Goal: Task Accomplishment & Management: Use online tool/utility

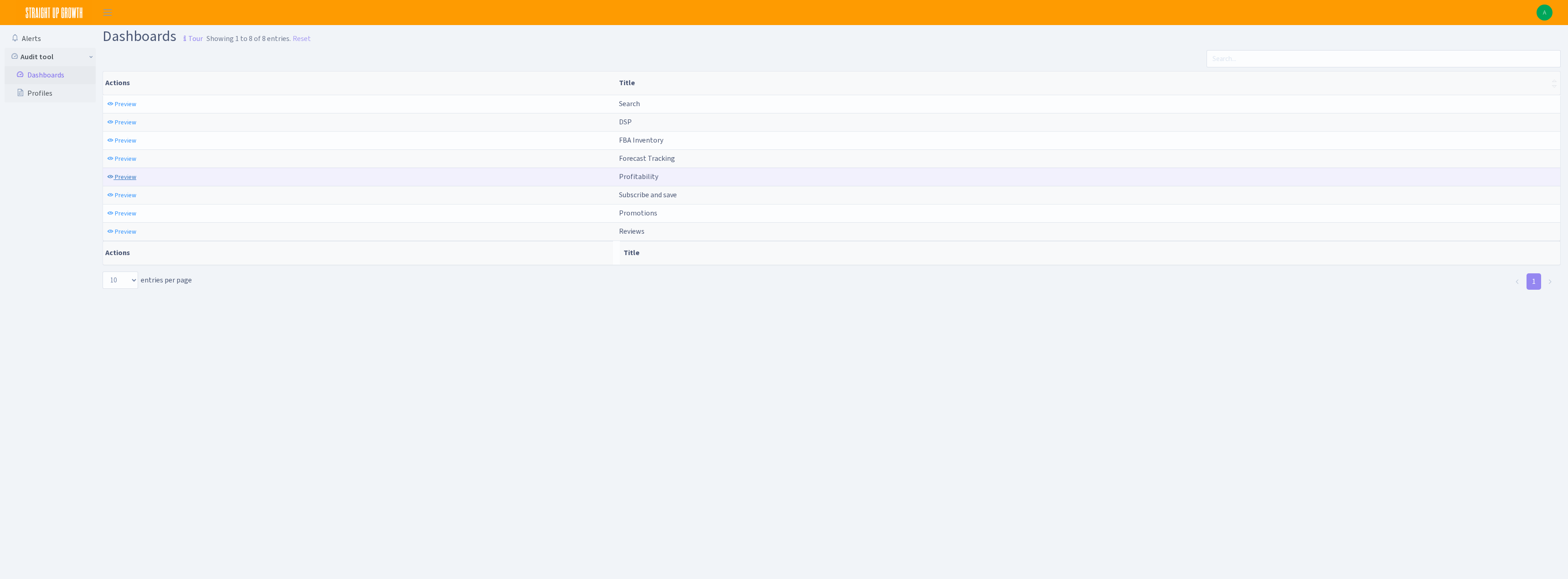
click at [129, 177] on span "Preview" at bounding box center [126, 177] width 22 height 9
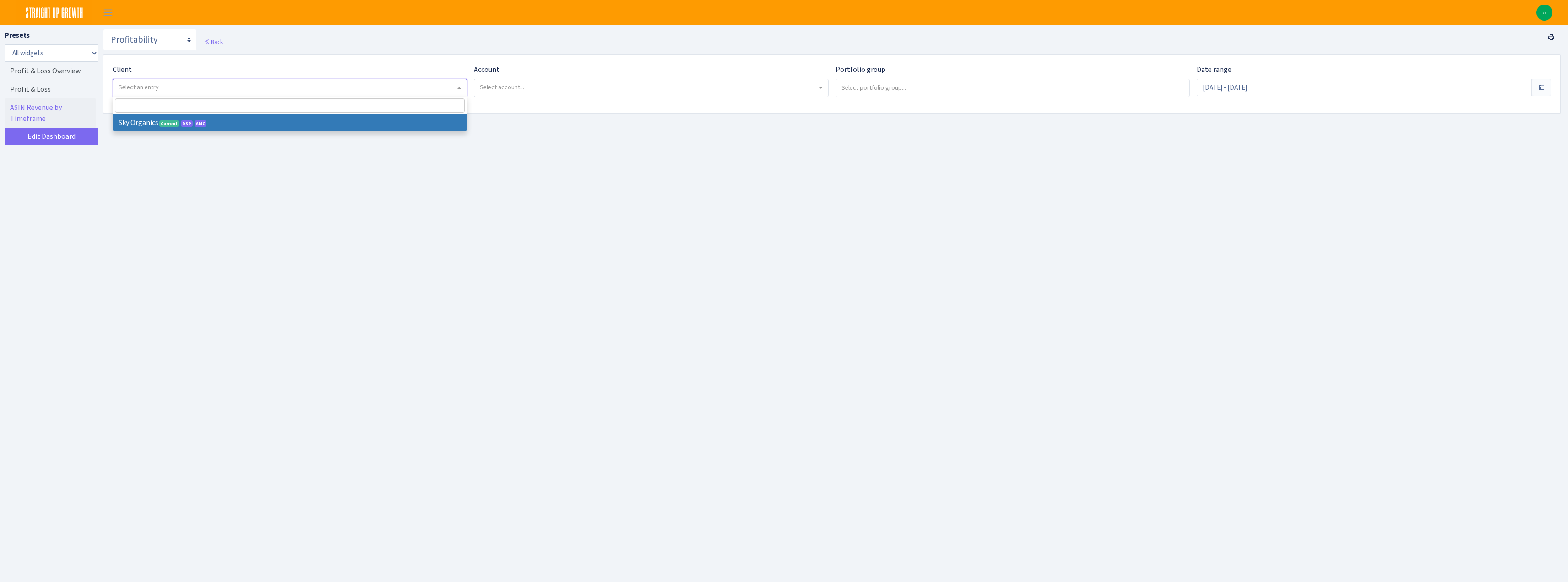
click at [236, 94] on span "Select an entry" at bounding box center [289, 88] width 353 height 17
select select "328"
select select
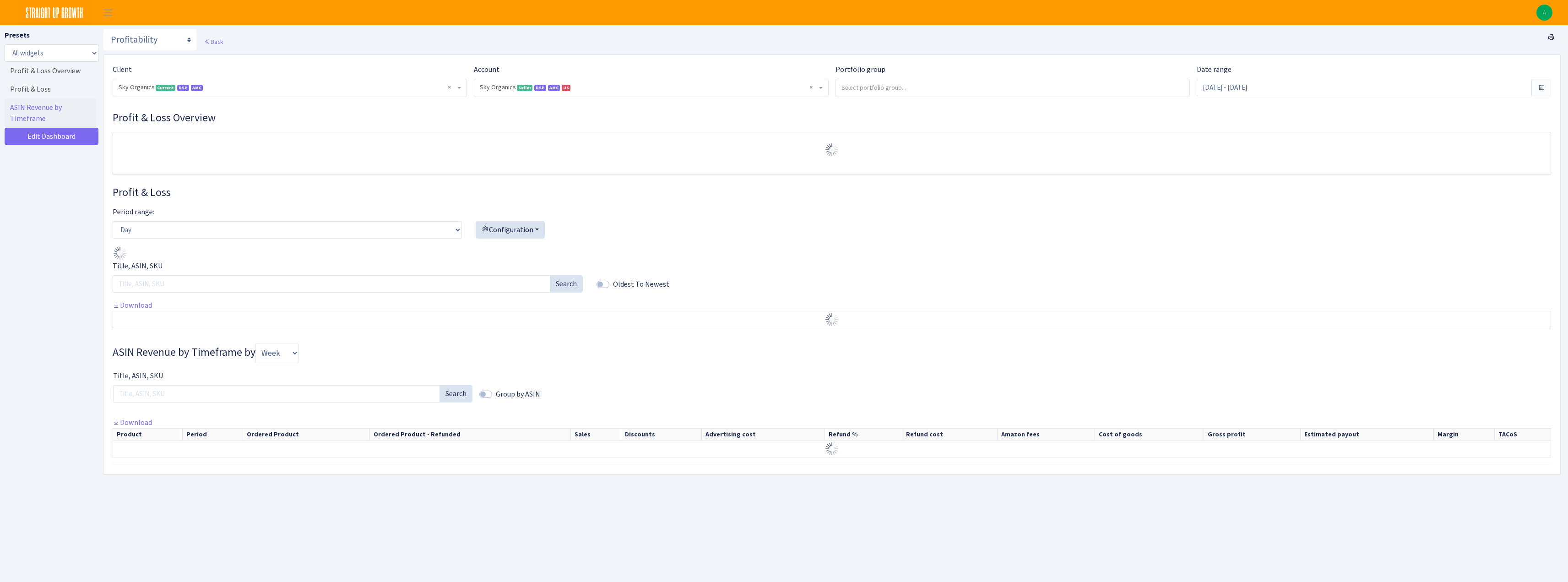
select select "[CREDIT_CARD_NUMBER]"
click at [1230, 87] on input "[DATE] - [DATE]" at bounding box center [1364, 87] width 335 height 17
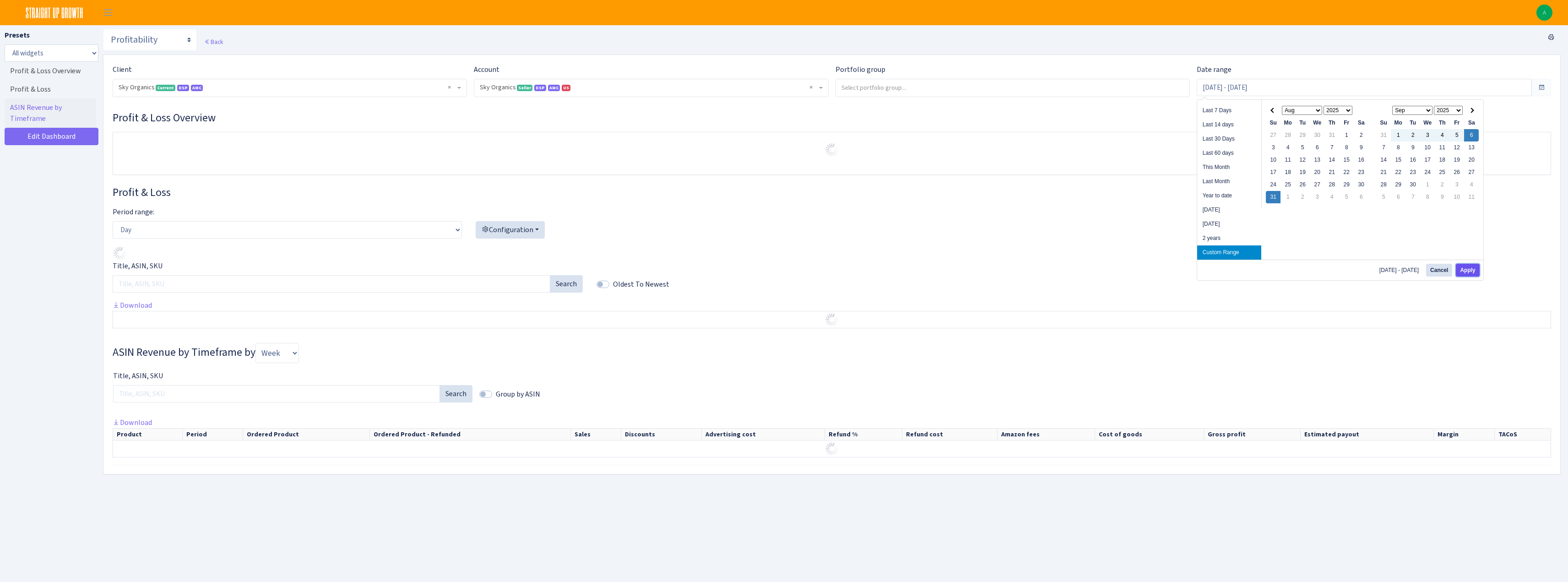
click at [1472, 267] on button "Apply" at bounding box center [1467, 270] width 23 height 13
type input "[DATE] - [DATE]"
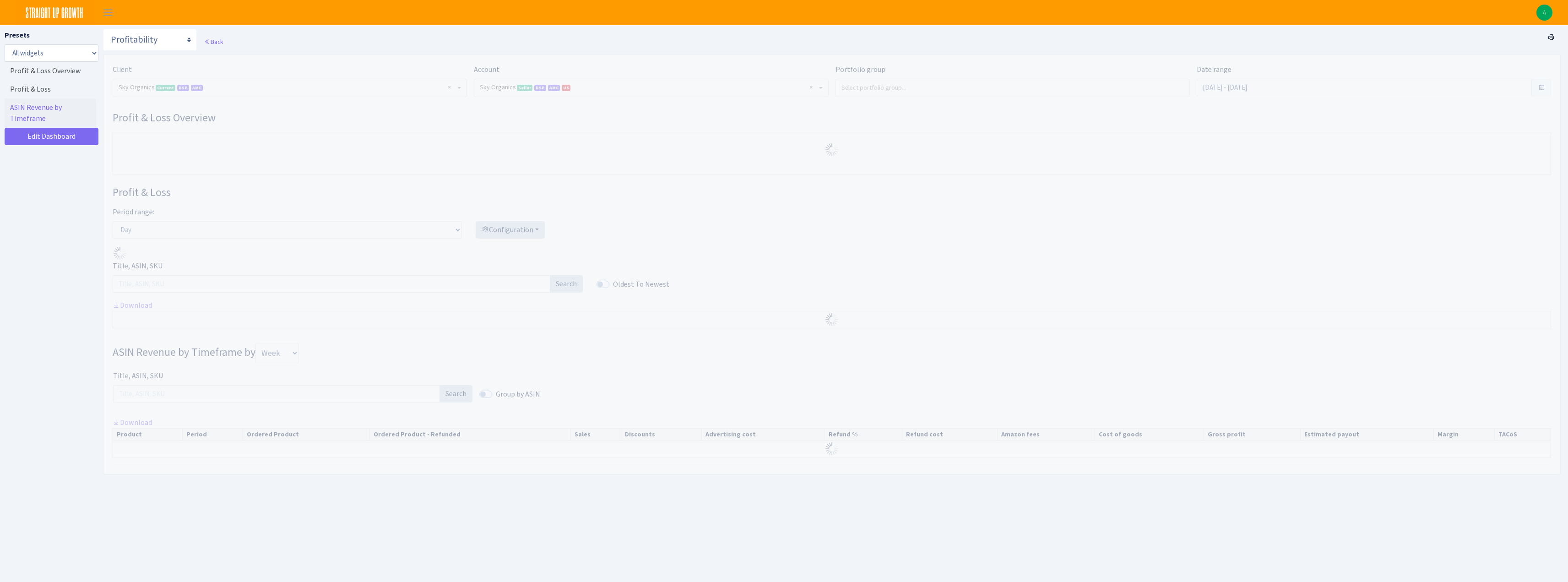
select select "[CREDIT_CARD_NUMBER]"
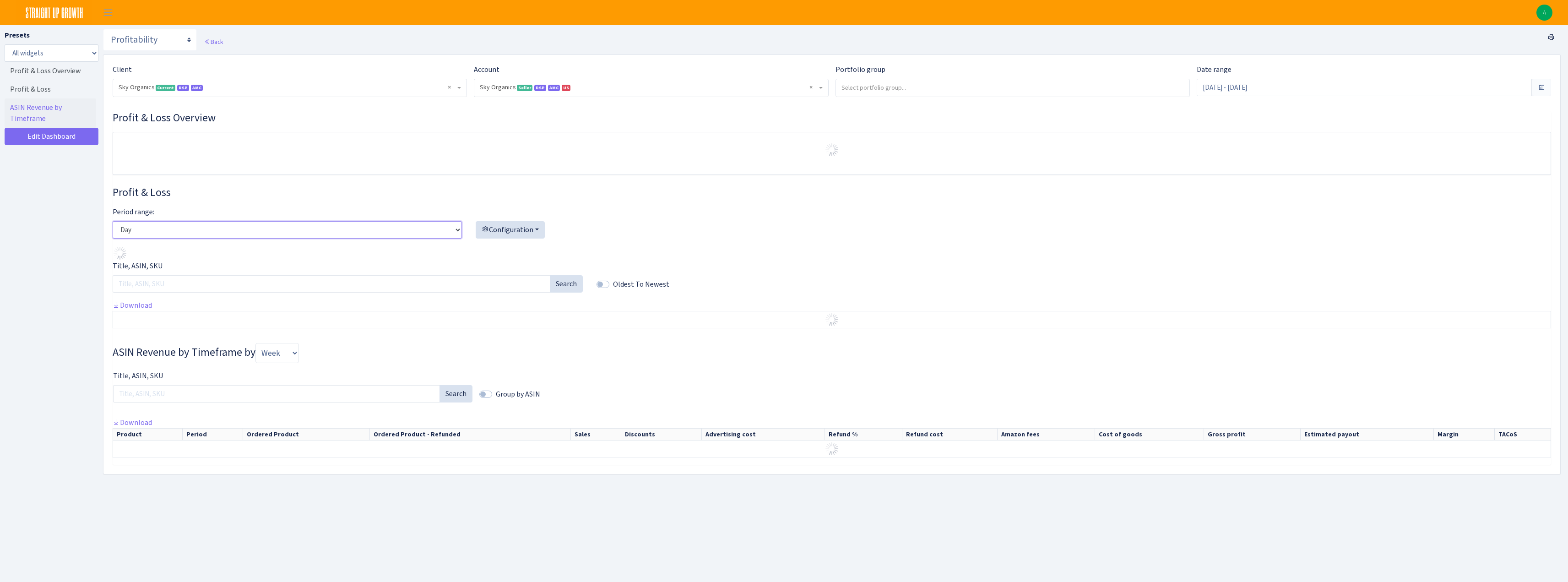
click at [164, 230] on select "Day Week Month" at bounding box center [287, 230] width 349 height 17
select select "week"
click at [113, 221] on select "Day Week Month" at bounding box center [287, 230] width 349 height 17
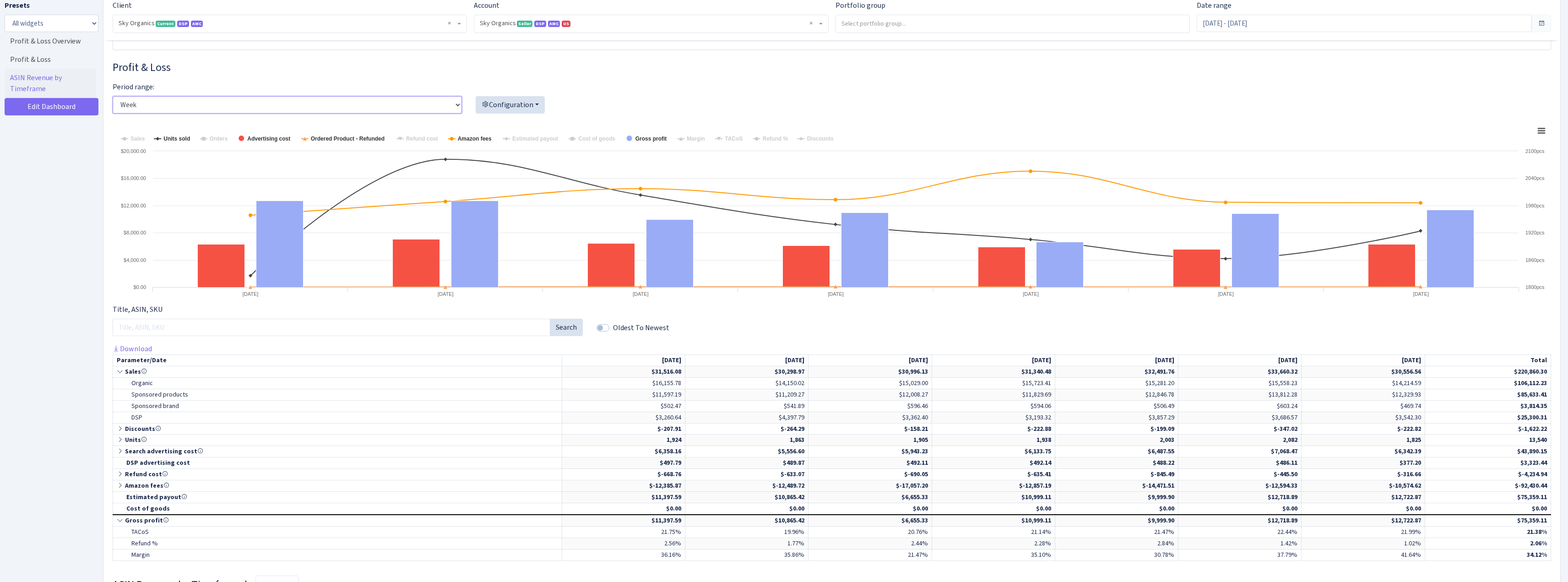
scroll to position [137, 0]
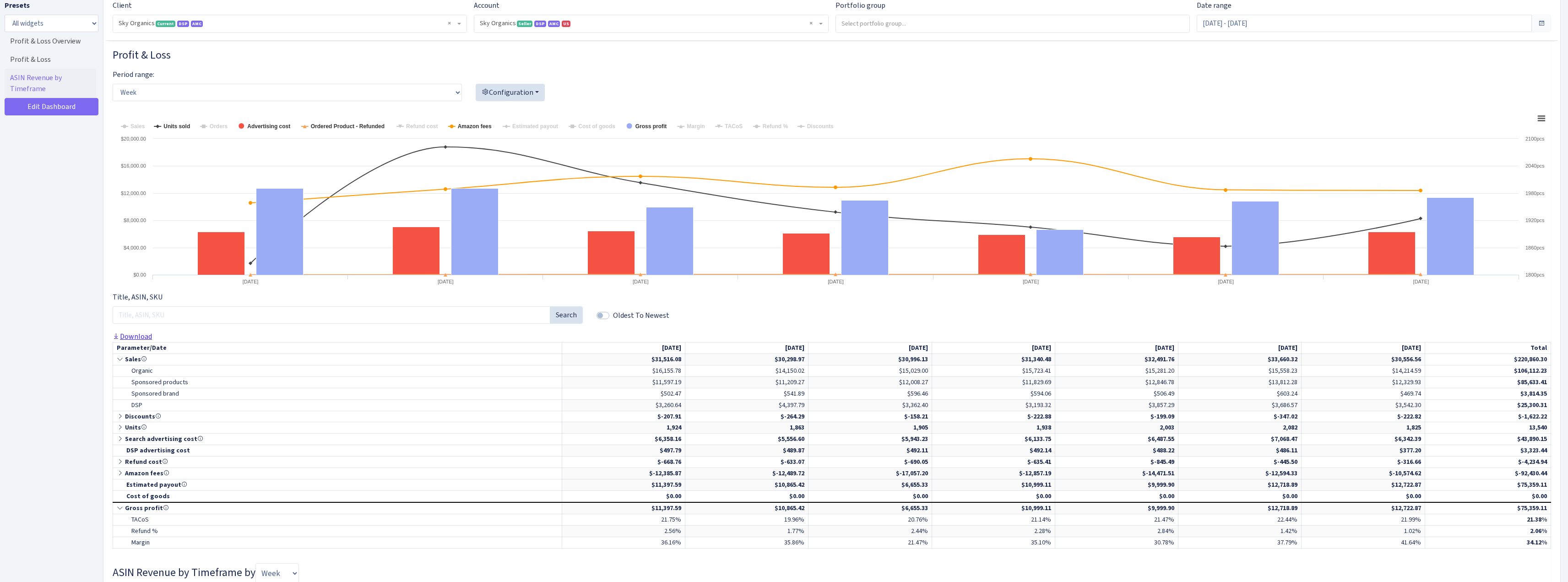
click at [146, 339] on link "Download" at bounding box center [132, 336] width 40 height 9
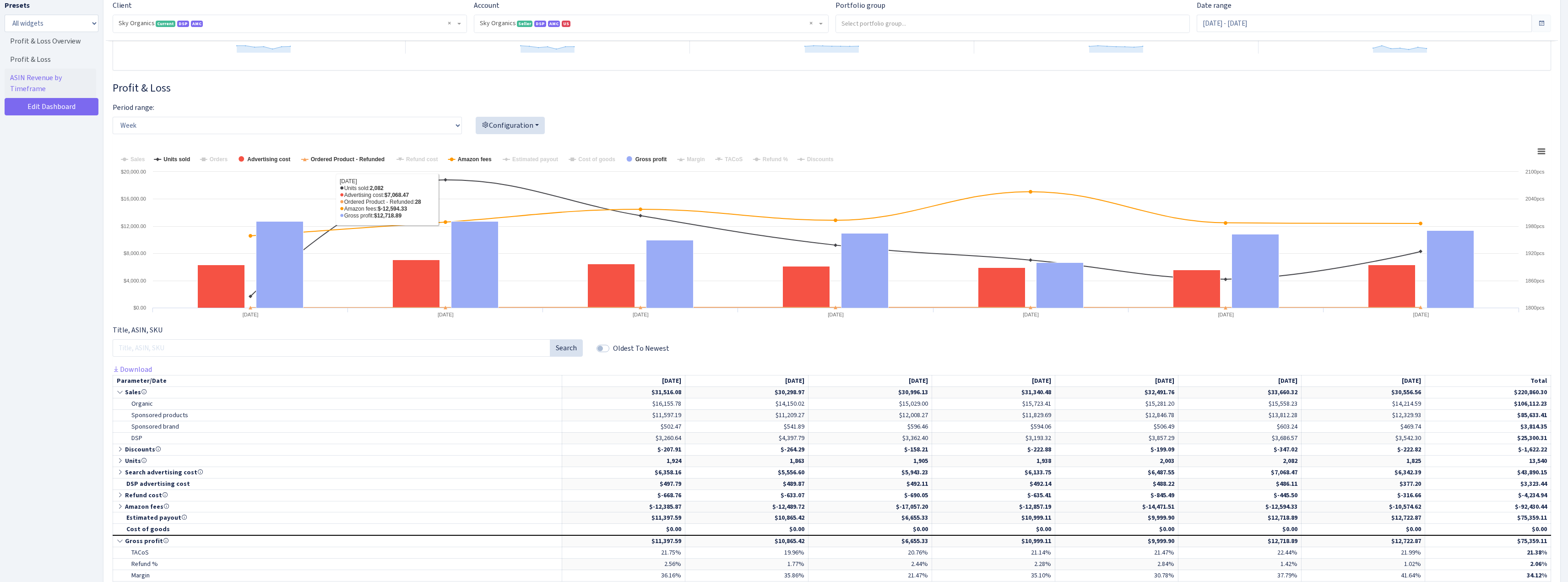
click at [492, 92] on h3 "Profit & Loss" at bounding box center [832, 88] width 1438 height 13
